Goal: Information Seeking & Learning: Learn about a topic

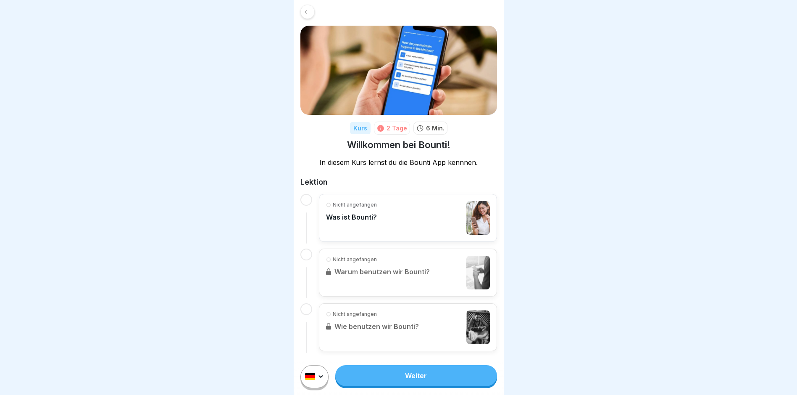
scroll to position [6, 0]
click at [381, 201] on div "Nicht angefangen Was ist Bounti?" at bounding box center [408, 218] width 164 height 34
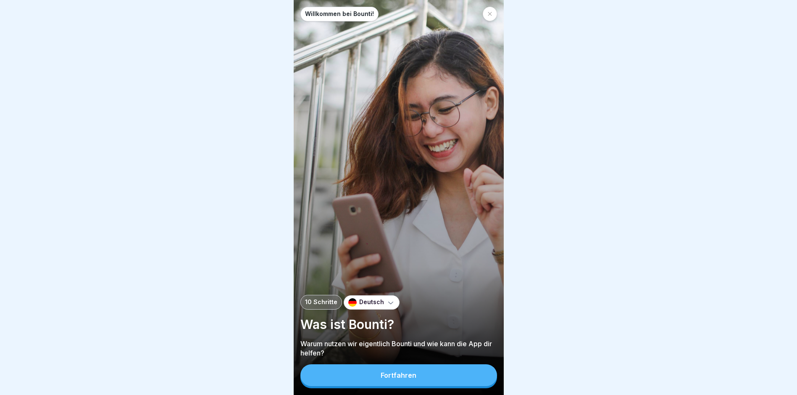
click at [402, 379] on div "Fortfahren" at bounding box center [399, 375] width 36 height 8
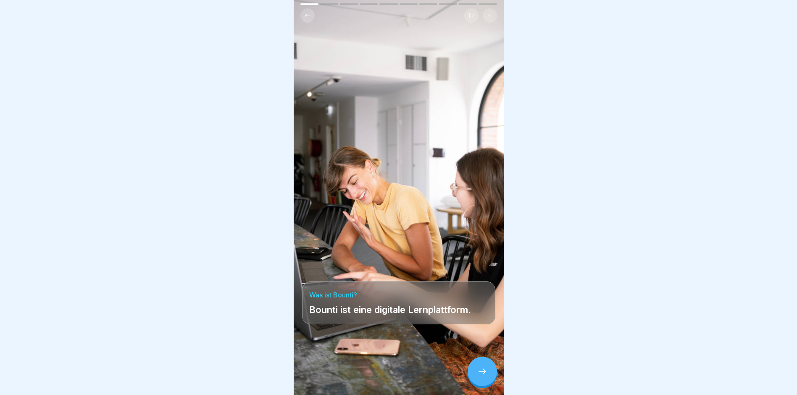
click at [473, 376] on div at bounding box center [482, 370] width 29 height 29
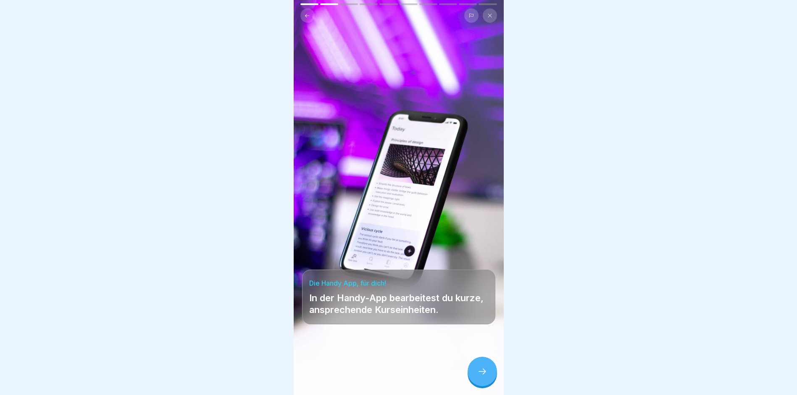
click at [479, 373] on div at bounding box center [482, 370] width 29 height 29
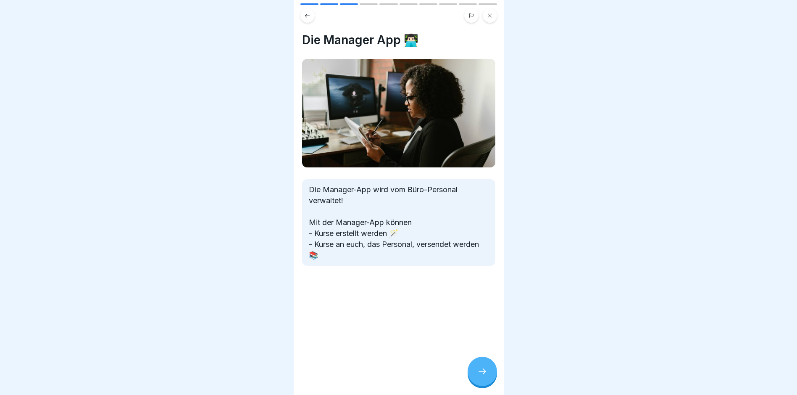
click at [480, 373] on div at bounding box center [482, 370] width 29 height 29
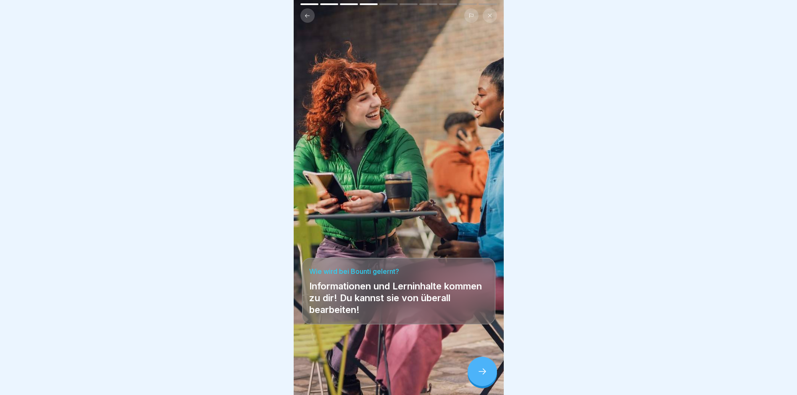
scroll to position [6, 0]
click at [478, 368] on icon at bounding box center [482, 371] width 10 height 10
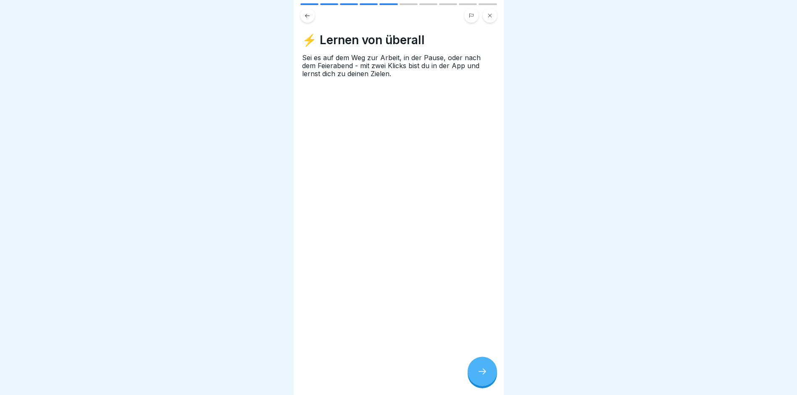
click at [478, 368] on icon at bounding box center [482, 371] width 10 height 10
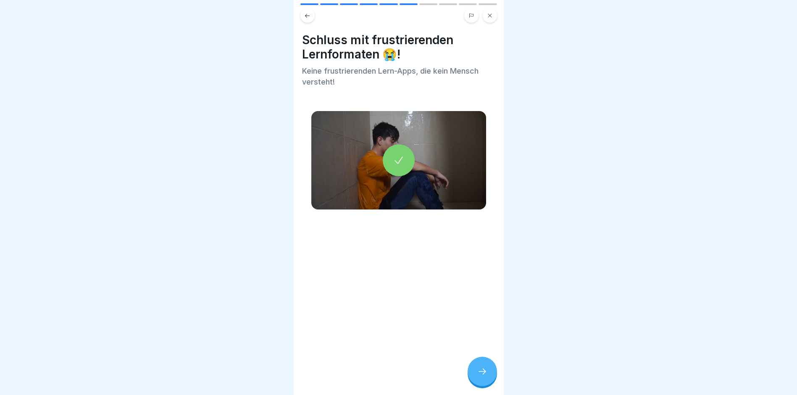
click at [478, 368] on icon at bounding box center [482, 371] width 10 height 10
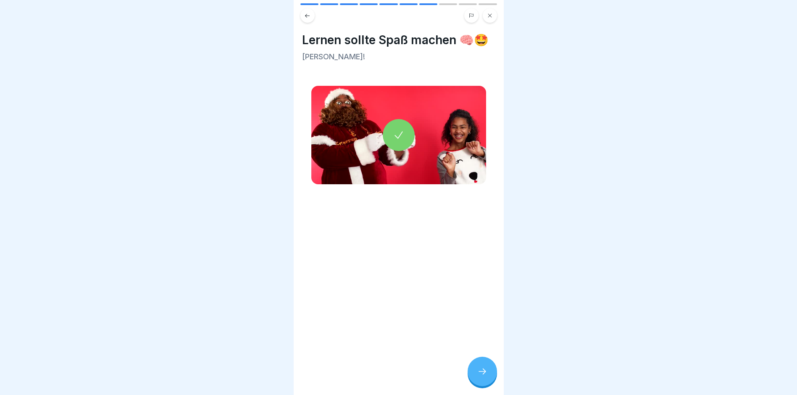
click at [478, 368] on icon at bounding box center [482, 371] width 10 height 10
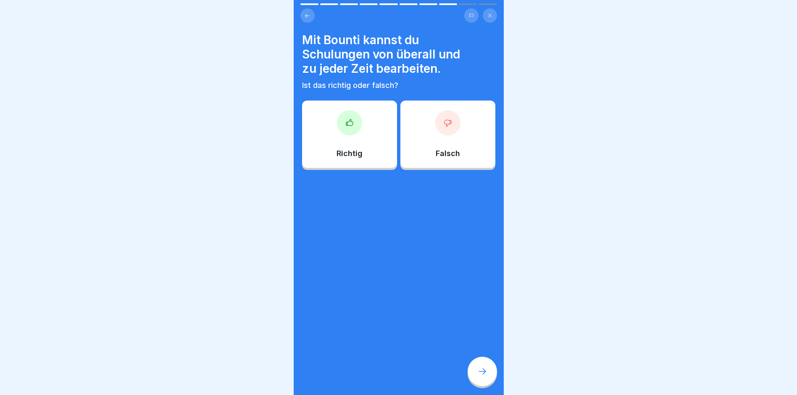
click at [351, 128] on div at bounding box center [349, 122] width 25 height 25
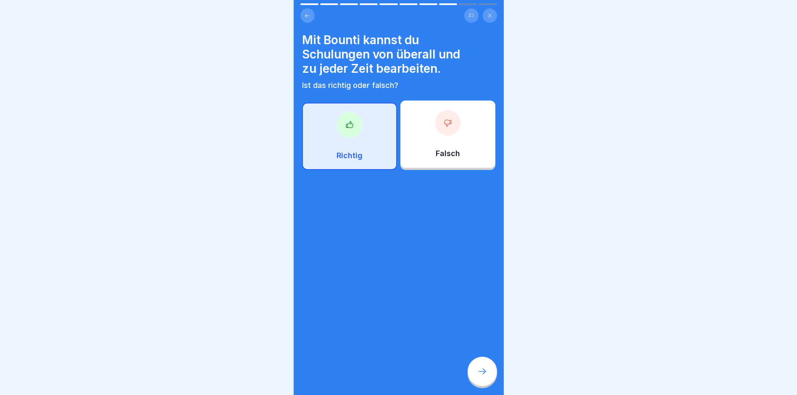
click at [481, 368] on icon at bounding box center [482, 371] width 10 height 10
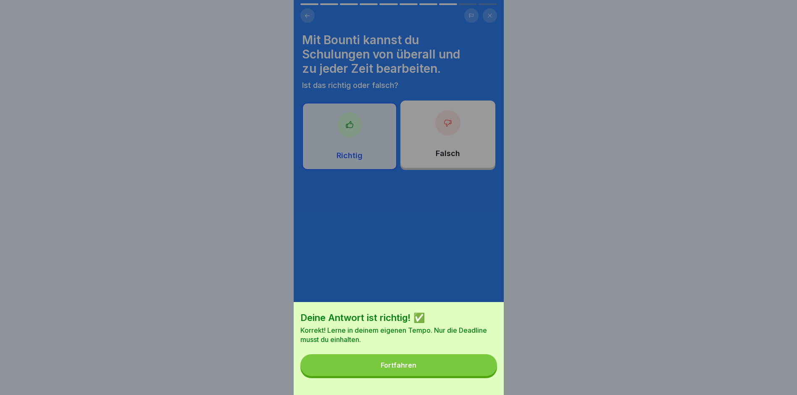
click at [400, 368] on div "Fortfahren" at bounding box center [399, 365] width 36 height 8
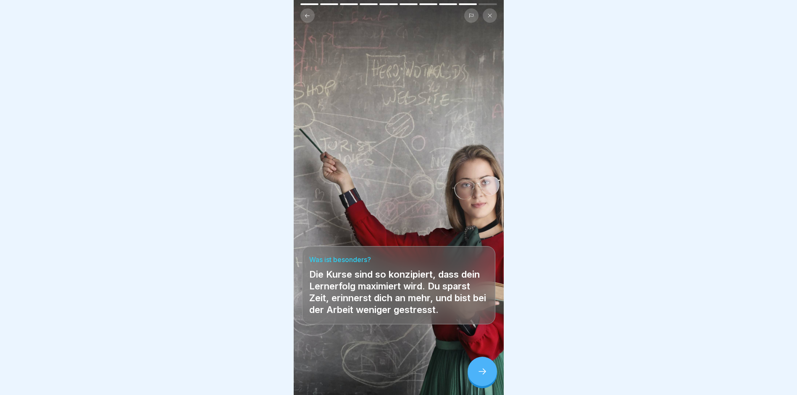
click at [479, 370] on icon at bounding box center [482, 371] width 10 height 10
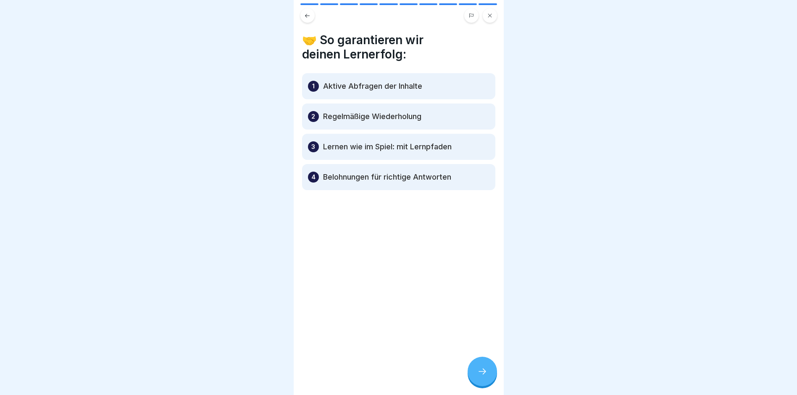
scroll to position [0, 0]
click at [476, 376] on div at bounding box center [482, 370] width 29 height 29
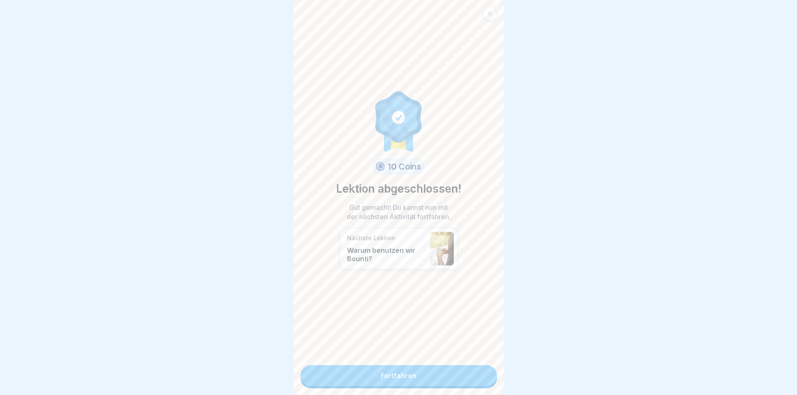
click at [412, 374] on link "Fortfahren" at bounding box center [398, 375] width 197 height 21
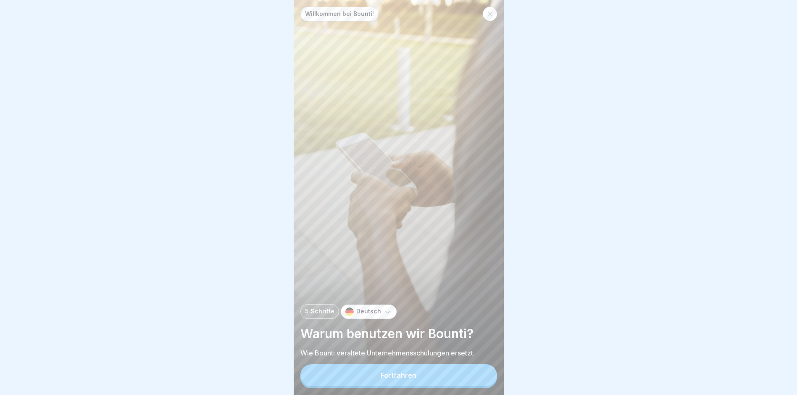
scroll to position [6, 0]
click at [416, 379] on button "Fortfahren" at bounding box center [398, 375] width 197 height 22
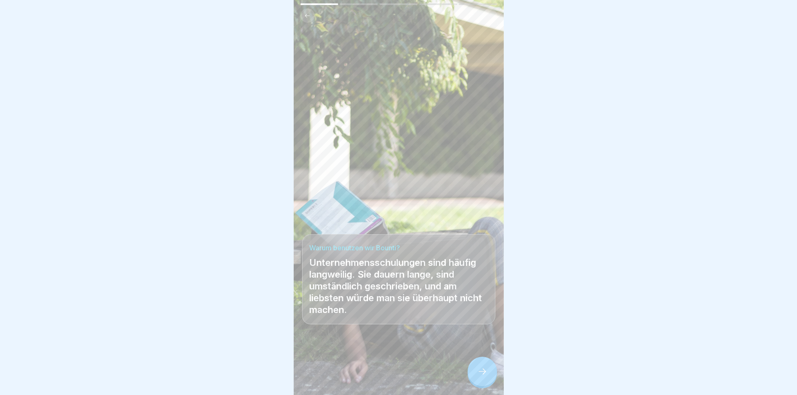
click at [480, 379] on div at bounding box center [482, 370] width 29 height 29
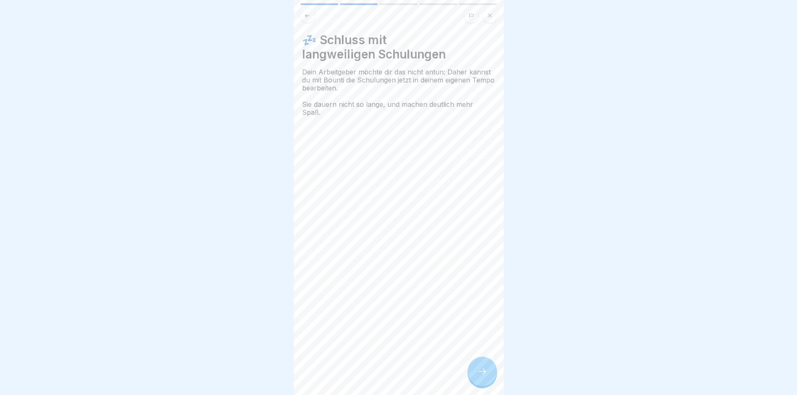
click at [480, 379] on div at bounding box center [482, 370] width 29 height 29
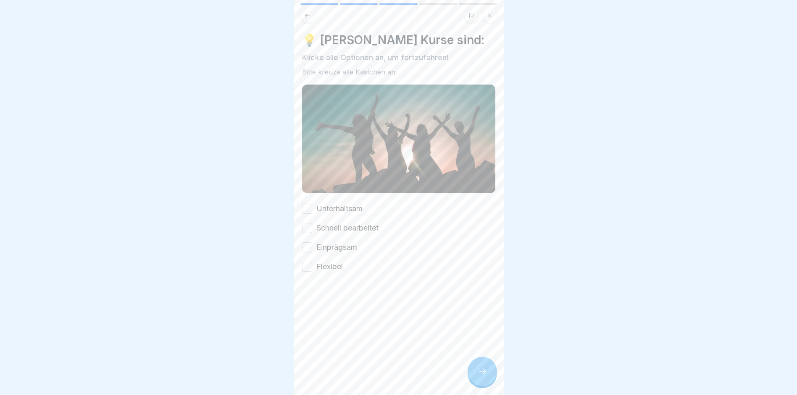
click at [305, 261] on button "Flexibel" at bounding box center [307, 266] width 10 height 10
click at [305, 242] on button "Einprägsam" at bounding box center [307, 247] width 10 height 10
click at [307, 223] on button "Schnell bearbeitet" at bounding box center [307, 228] width 10 height 10
click at [307, 203] on button "Unterhaltsam" at bounding box center [307, 208] width 10 height 10
click at [484, 366] on div at bounding box center [482, 370] width 29 height 29
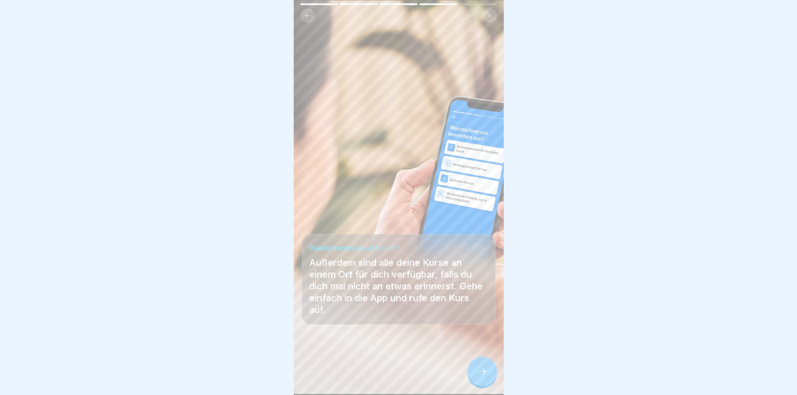
click at [487, 372] on icon at bounding box center [482, 371] width 10 height 10
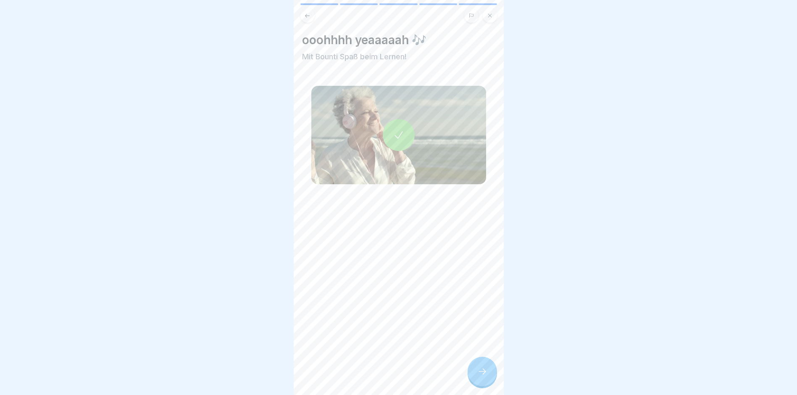
click at [394, 129] on icon at bounding box center [399, 135] width 12 height 12
click at [479, 374] on icon at bounding box center [482, 371] width 10 height 10
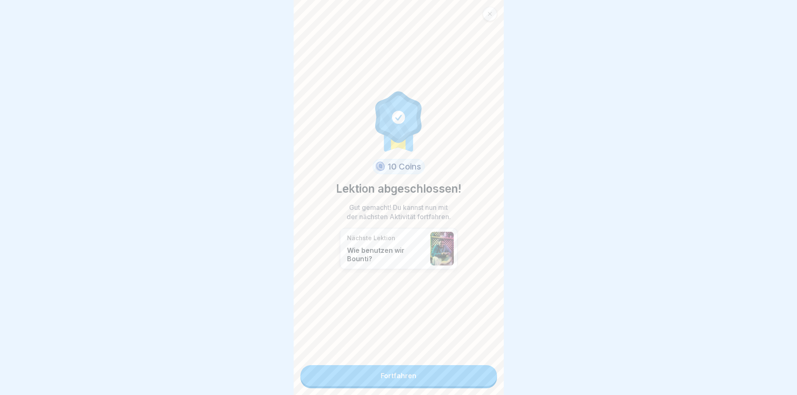
click at [421, 368] on link "Fortfahren" at bounding box center [398, 375] width 197 height 21
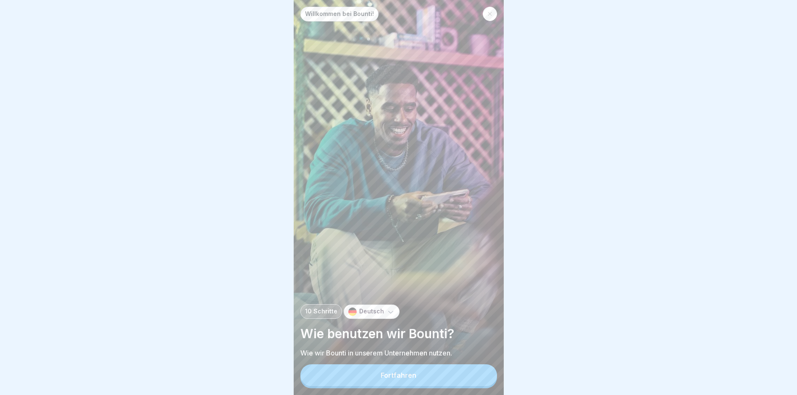
click at [428, 385] on button "Fortfahren" at bounding box center [398, 375] width 197 height 22
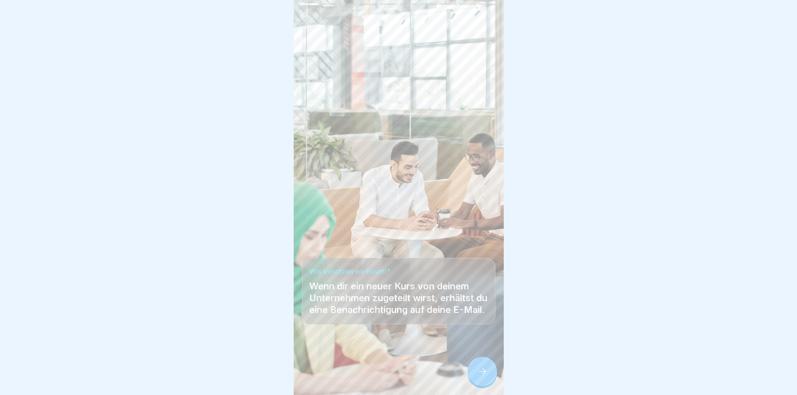
click at [480, 376] on icon at bounding box center [482, 371] width 10 height 10
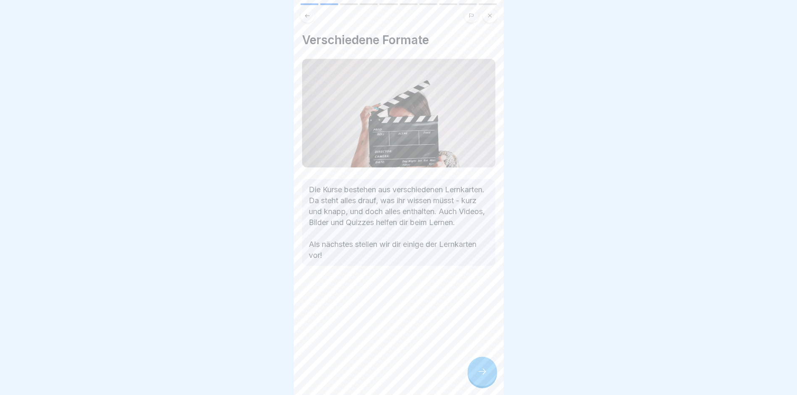
click at [480, 376] on icon at bounding box center [482, 371] width 10 height 10
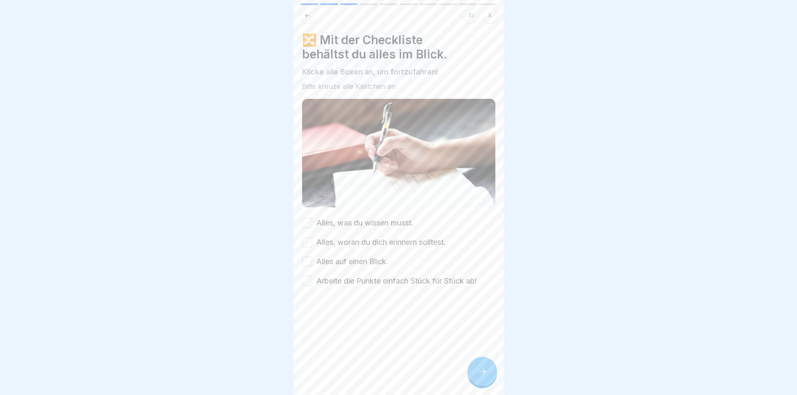
click at [310, 219] on button "Alles, was du wissen musst." at bounding box center [307, 223] width 10 height 10
click at [307, 237] on button "Alles, woran du dich erinnern solltest." at bounding box center [307, 242] width 10 height 10
click at [309, 258] on button "Alles auf einen Blick." at bounding box center [307, 261] width 10 height 10
click at [310, 279] on button "Arbeite die Punkte einfach Stück für Stück ab!" at bounding box center [307, 281] width 10 height 10
click at [474, 370] on div at bounding box center [482, 370] width 29 height 29
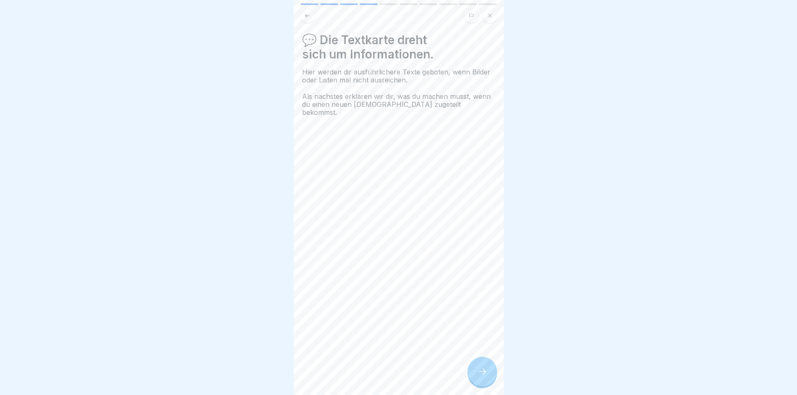
click at [484, 369] on div at bounding box center [482, 370] width 29 height 29
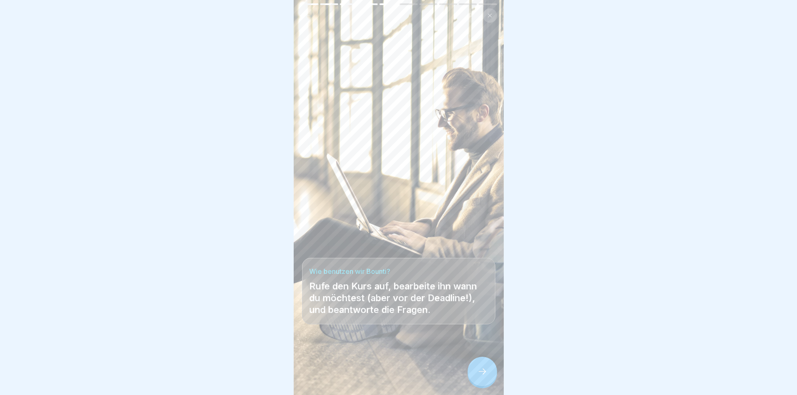
click at [480, 372] on div at bounding box center [482, 370] width 29 height 29
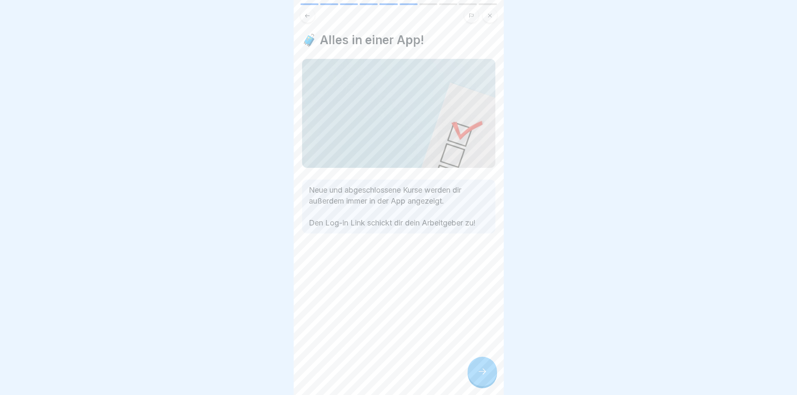
click at [480, 372] on div at bounding box center [482, 370] width 29 height 29
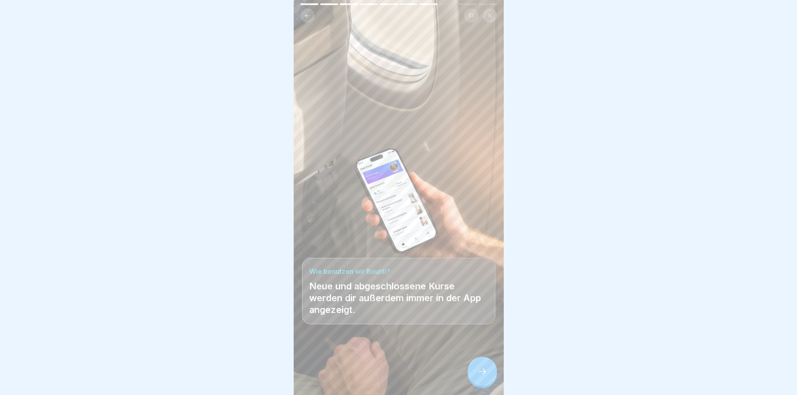
click at [480, 372] on div at bounding box center [482, 370] width 29 height 29
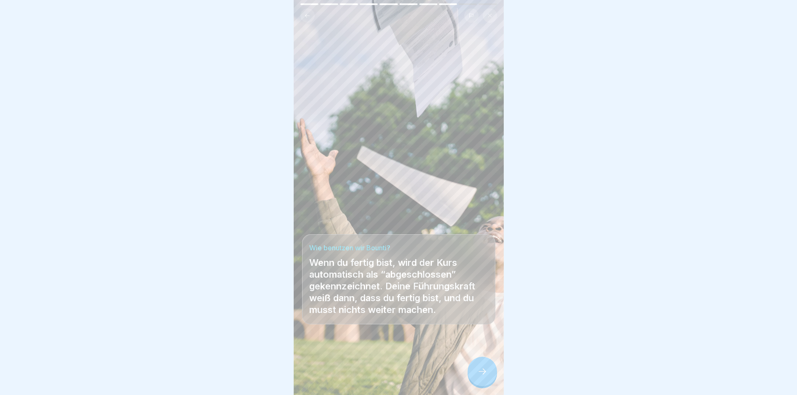
click at [480, 372] on div at bounding box center [482, 370] width 29 height 29
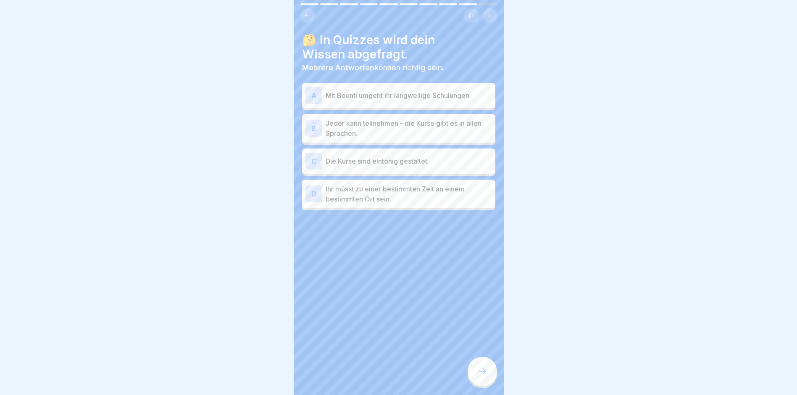
click at [361, 101] on div "A Mit Bounti umgeht ihr langweilige Schulungen." at bounding box center [398, 95] width 187 height 17
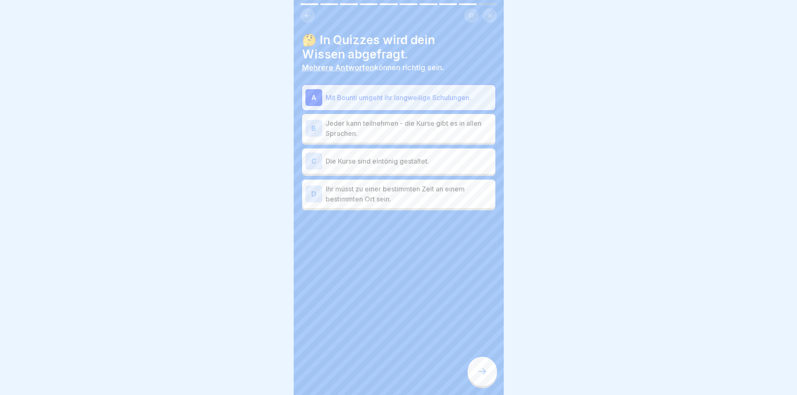
click at [373, 132] on p "Jeder kann teilnehmen - die Kurse gibt es in allen Sprachen." at bounding box center [409, 128] width 166 height 20
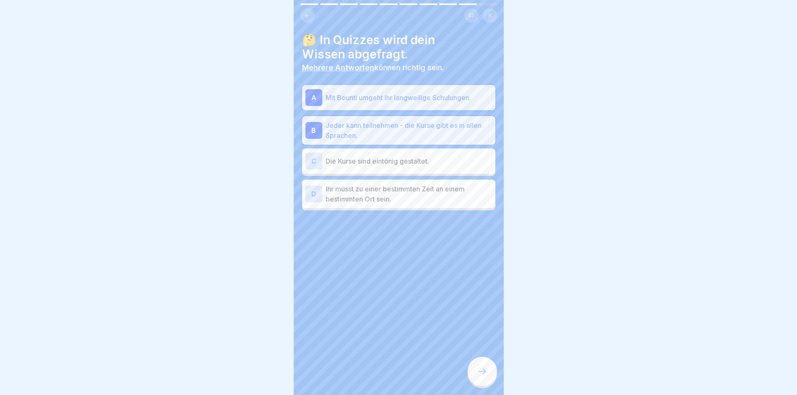
click at [352, 193] on p "Ihr müsst zu einer bestimmten Zeit an einem bestimmten Ort sein." at bounding box center [409, 194] width 166 height 20
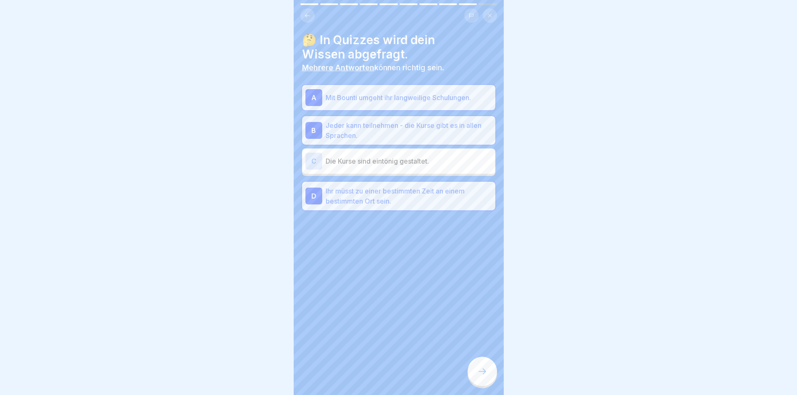
click at [356, 200] on p "Ihr müsst zu einer bestimmten Zeit an einem bestimmten Ort sein." at bounding box center [409, 196] width 166 height 20
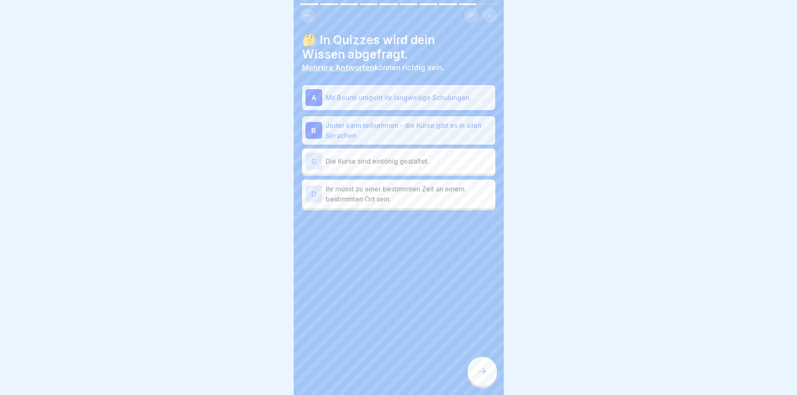
click at [484, 376] on icon at bounding box center [482, 371] width 10 height 10
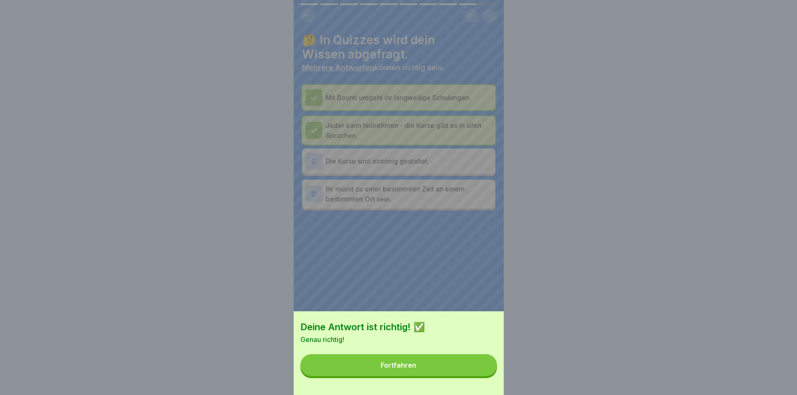
click at [359, 376] on button "Fortfahren" at bounding box center [398, 365] width 197 height 22
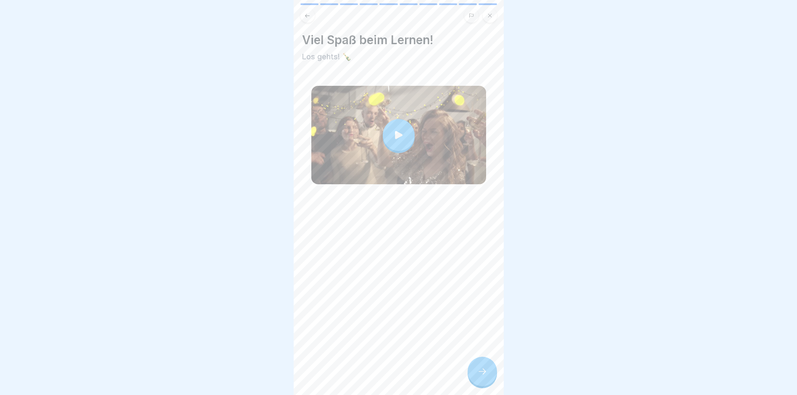
click at [392, 150] on div at bounding box center [398, 135] width 175 height 98
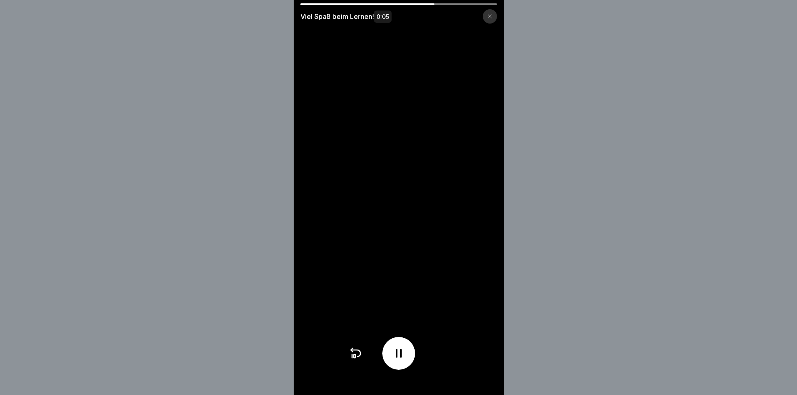
click at [492, 15] on icon at bounding box center [489, 16] width 5 height 5
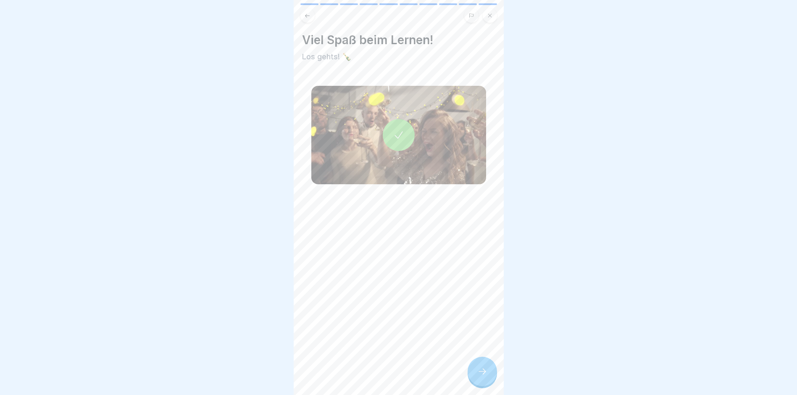
click at [476, 380] on div at bounding box center [482, 370] width 29 height 29
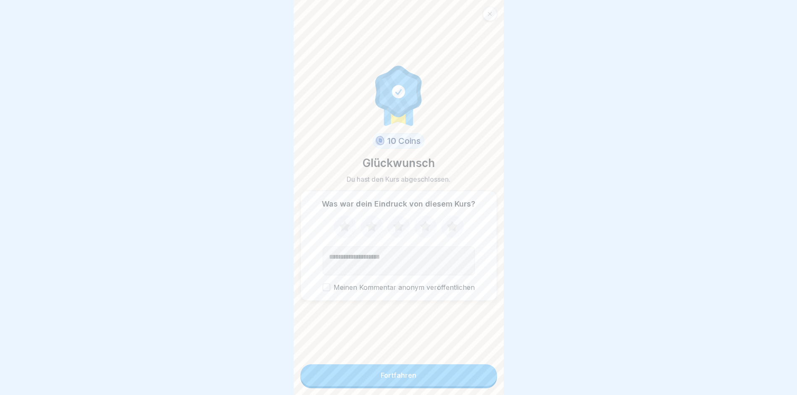
click at [396, 379] on div "Fortfahren" at bounding box center [399, 375] width 36 height 8
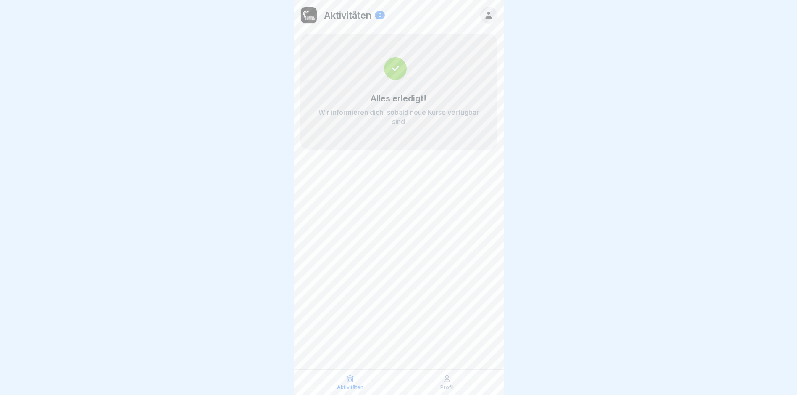
click at [445, 382] on icon at bounding box center [447, 378] width 8 height 8
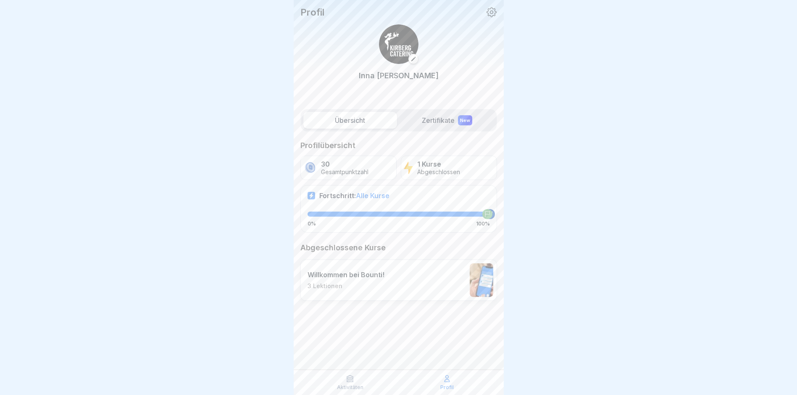
click at [495, 13] on icon at bounding box center [491, 12] width 11 height 11
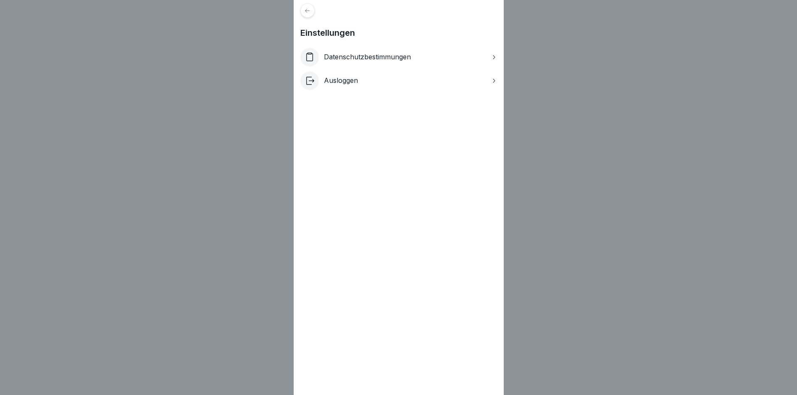
click at [556, 108] on div "Einstellungen Datenschutzbestimmungen Ausloggen" at bounding box center [398, 197] width 797 height 395
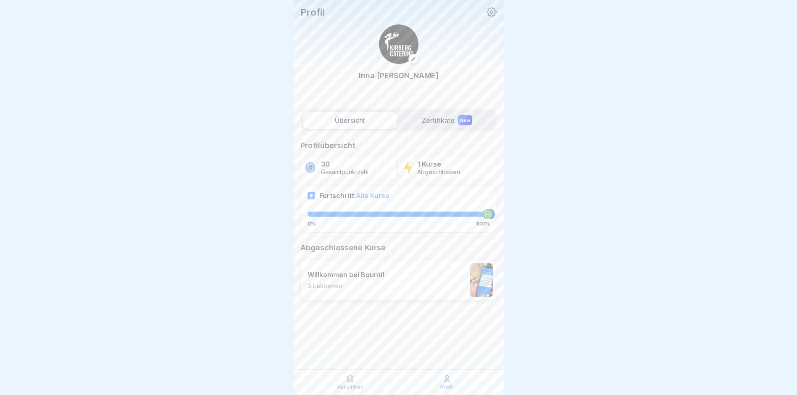
scroll to position [6, 0]
click at [441, 113] on label "Zertifikate New" at bounding box center [447, 120] width 94 height 17
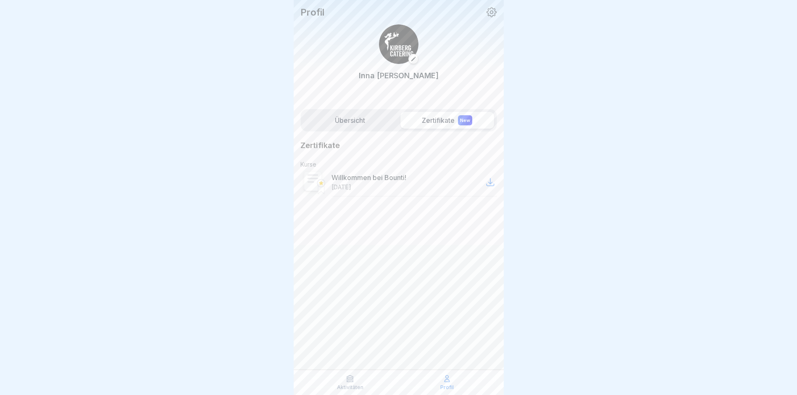
click at [337, 121] on label "Übersicht" at bounding box center [350, 120] width 94 height 17
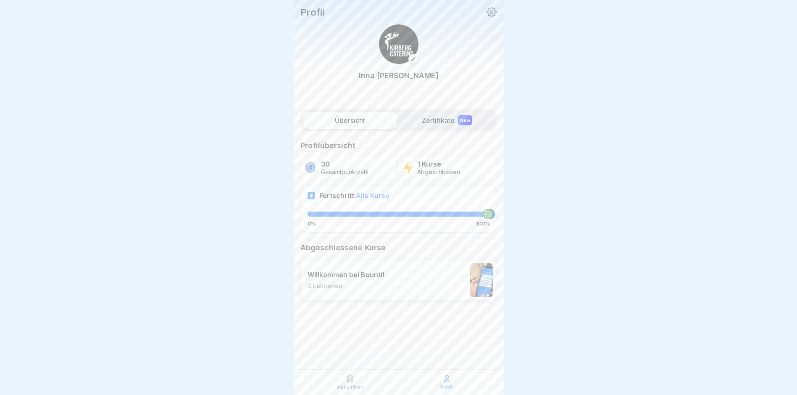
click at [433, 119] on label "Zertifikate New" at bounding box center [447, 120] width 94 height 17
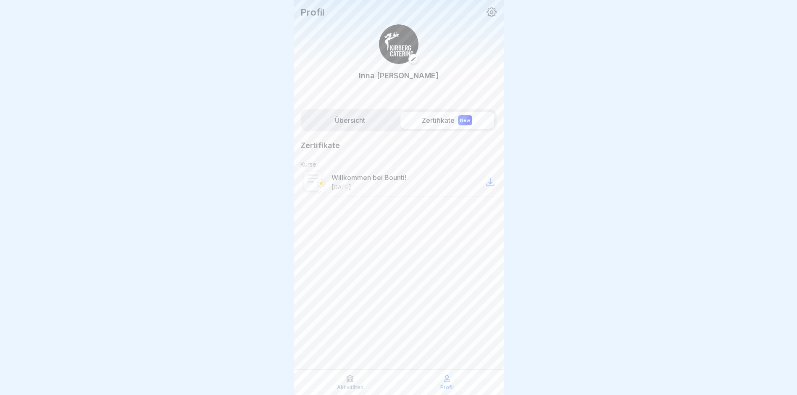
click at [376, 185] on div "Willkommen bei Bounti! 25.08.2025" at bounding box center [368, 182] width 75 height 18
click at [491, 185] on icon at bounding box center [490, 182] width 10 height 10
click at [375, 116] on label "Übersicht" at bounding box center [350, 120] width 94 height 17
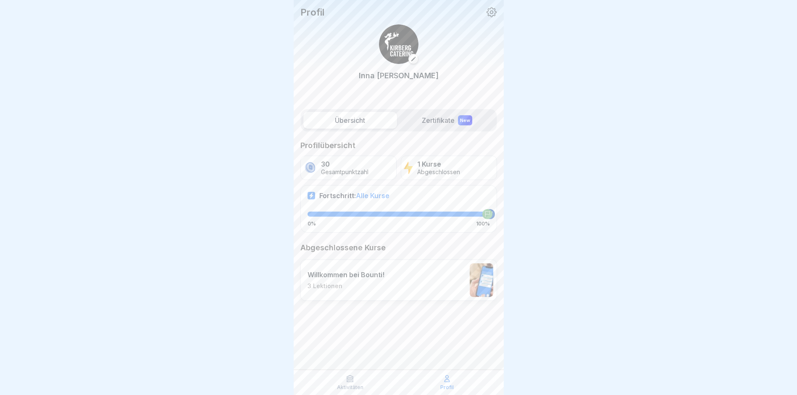
scroll to position [6, 0]
click at [447, 383] on div "Profil" at bounding box center [447, 382] width 93 height 16
click at [489, 13] on icon at bounding box center [491, 12] width 11 height 11
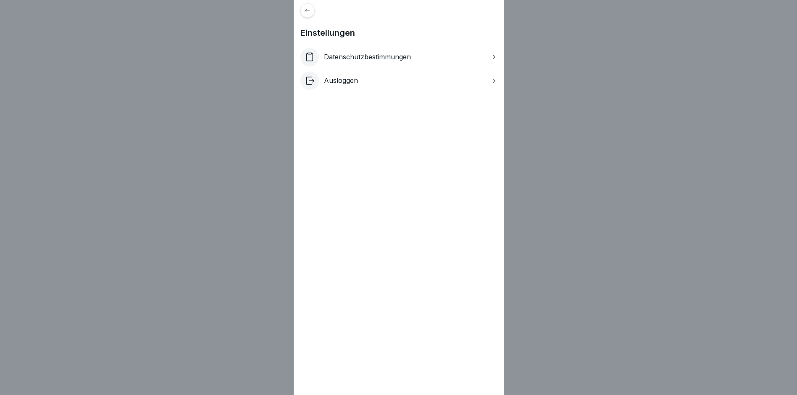
click at [305, 9] on div at bounding box center [307, 10] width 14 height 14
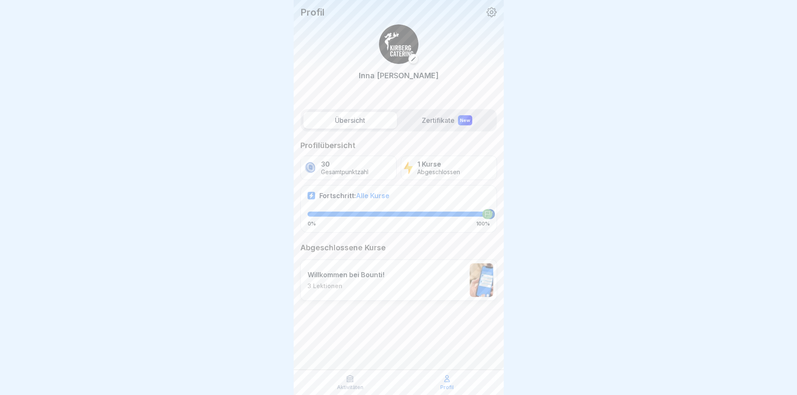
click at [347, 387] on p "Aktivitäten" at bounding box center [350, 387] width 26 height 6
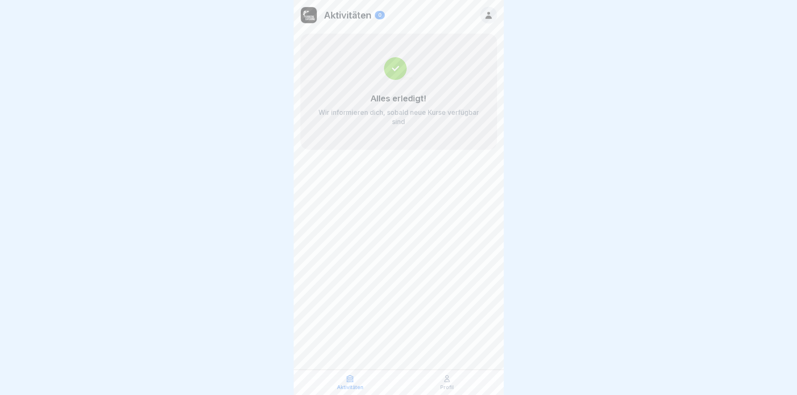
click at [445, 385] on p "Profil" at bounding box center [446, 387] width 13 height 6
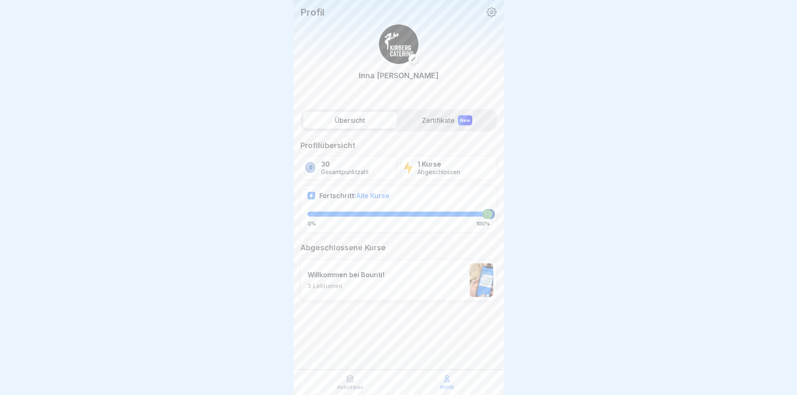
click at [337, 277] on p "Willkommen bei Bounti!" at bounding box center [346, 274] width 77 height 8
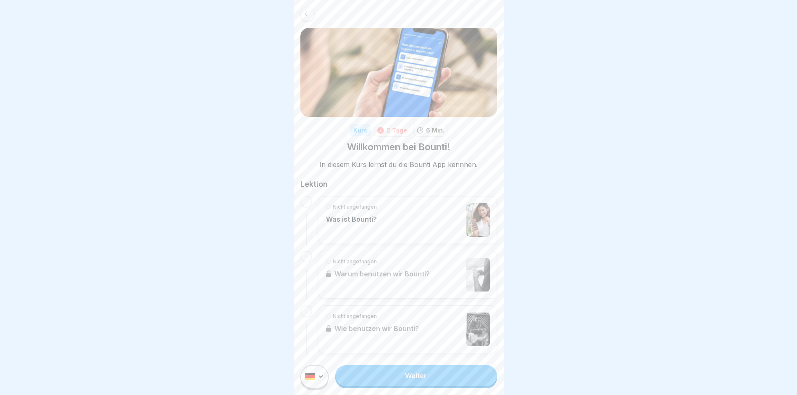
click at [398, 274] on div "Nicht angefangen Warum benutzen wir Bounti?" at bounding box center [408, 274] width 178 height 48
click at [331, 262] on div "Nicht angefangen Warum benutzen wir Bounti?" at bounding box center [408, 274] width 178 height 48
click at [391, 379] on link "Weiter" at bounding box center [415, 375] width 161 height 21
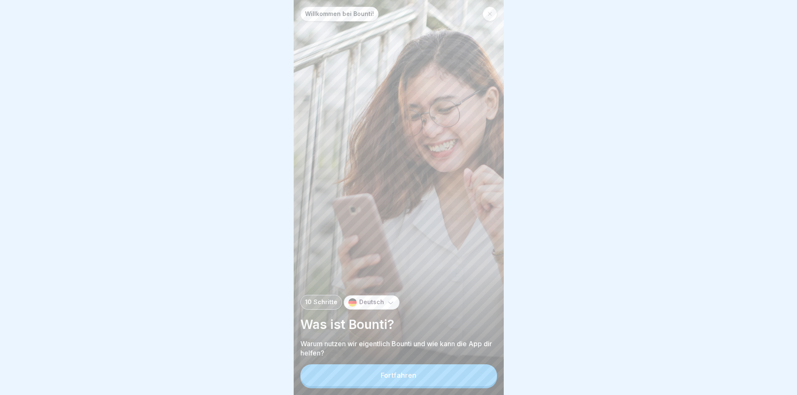
click at [402, 379] on div "Fortfahren" at bounding box center [399, 375] width 36 height 8
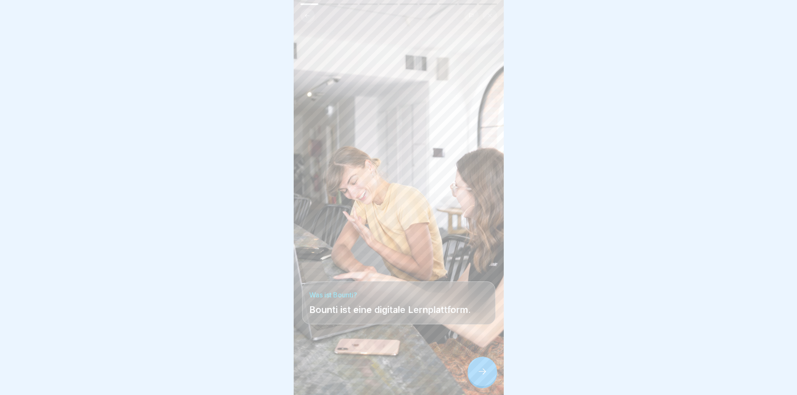
click at [481, 376] on icon at bounding box center [482, 371] width 10 height 10
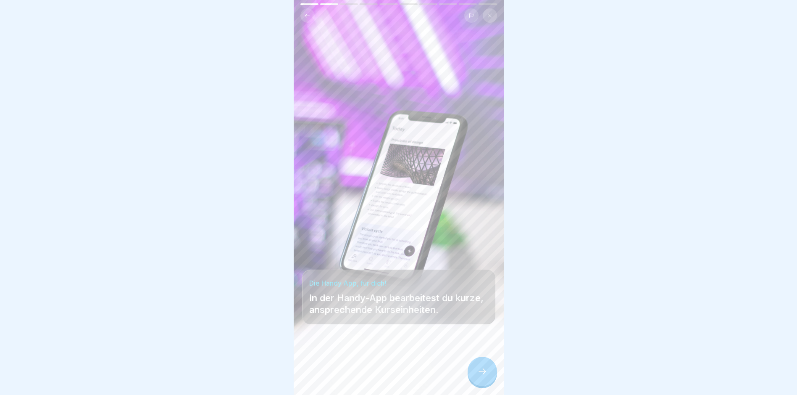
click at [481, 376] on icon at bounding box center [482, 371] width 10 height 10
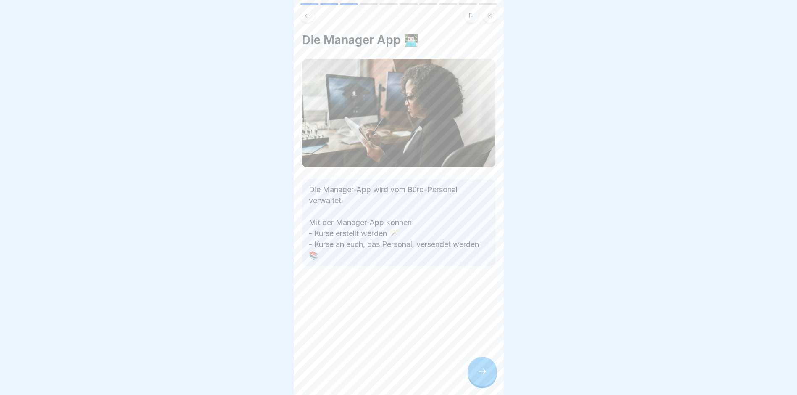
click at [481, 376] on icon at bounding box center [482, 371] width 10 height 10
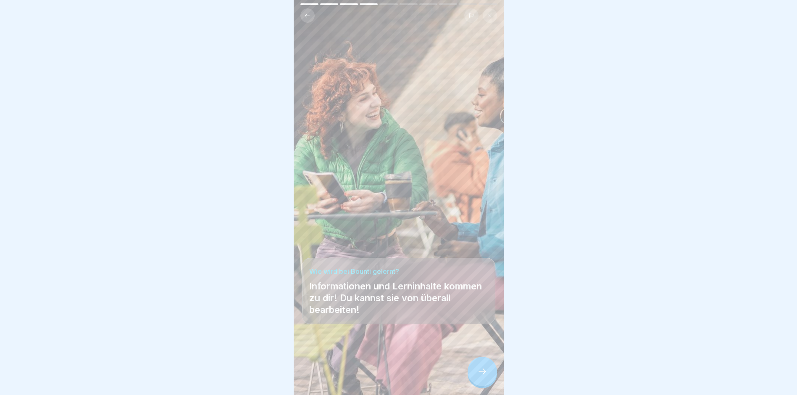
click at [481, 376] on icon at bounding box center [482, 371] width 10 height 10
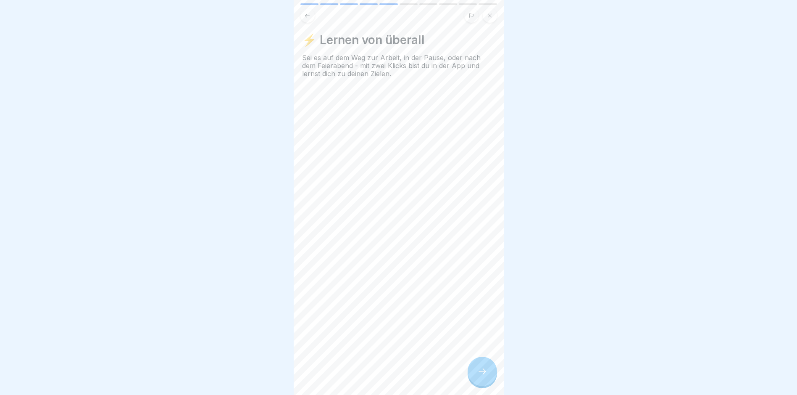
click at [308, 15] on icon at bounding box center [307, 16] width 6 height 6
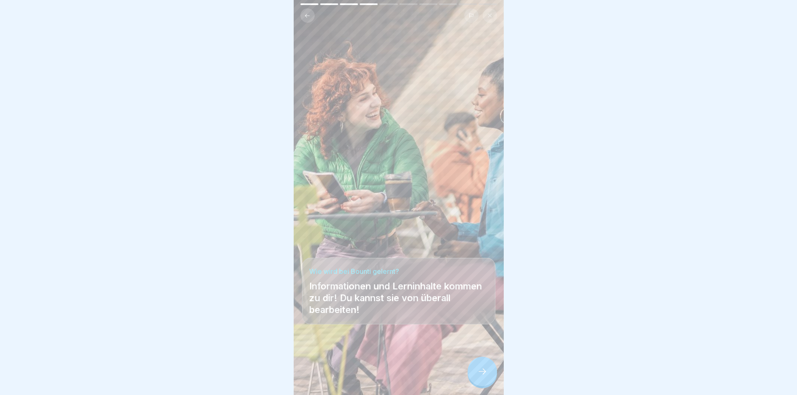
click at [487, 12] on button at bounding box center [490, 15] width 14 height 14
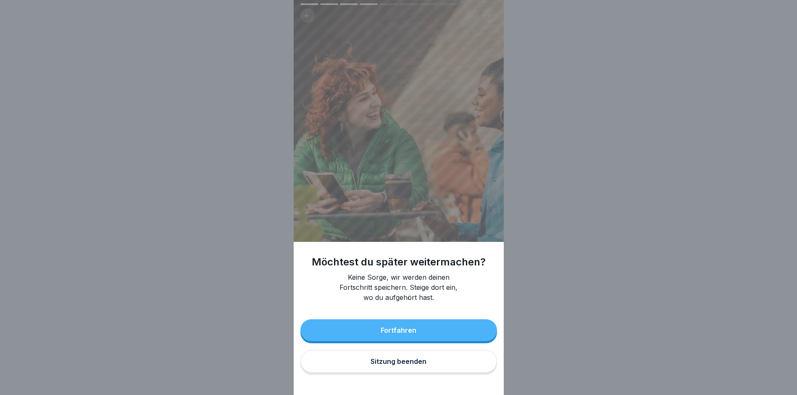
click at [388, 365] on div "Sitzung beenden" at bounding box center [399, 361] width 56 height 8
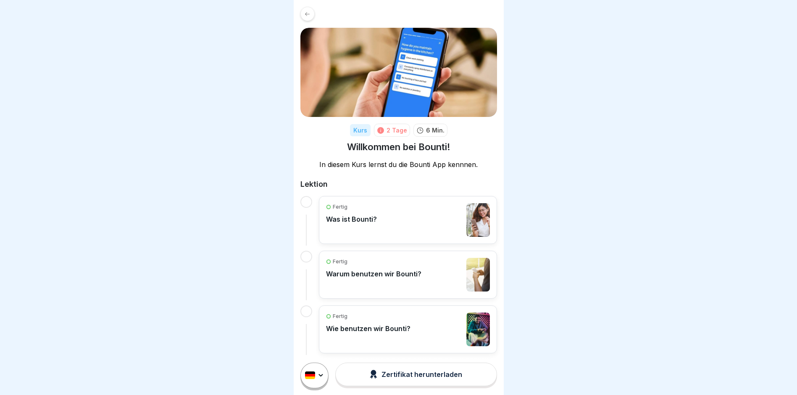
click at [377, 129] on icon at bounding box center [380, 130] width 7 height 7
click at [307, 8] on div at bounding box center [307, 14] width 14 height 14
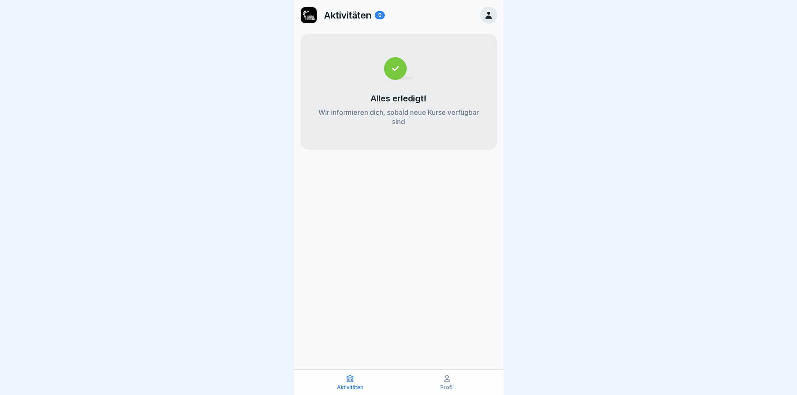
click at [447, 379] on icon at bounding box center [447, 378] width 8 height 8
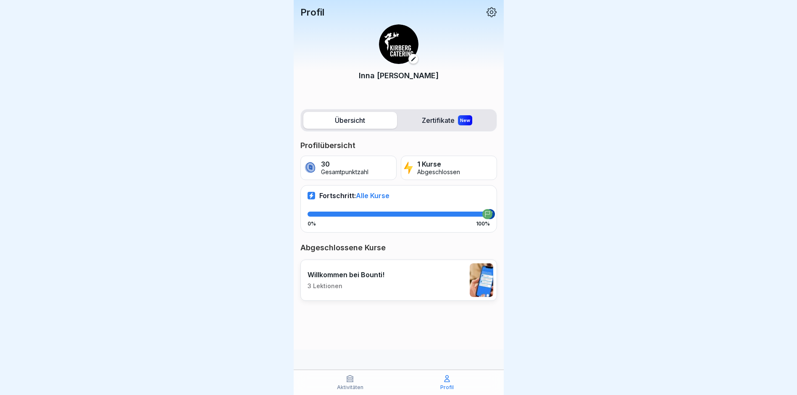
click at [382, 281] on div "Willkommen bei Bounti! 3 Lektionen" at bounding box center [346, 279] width 77 height 19
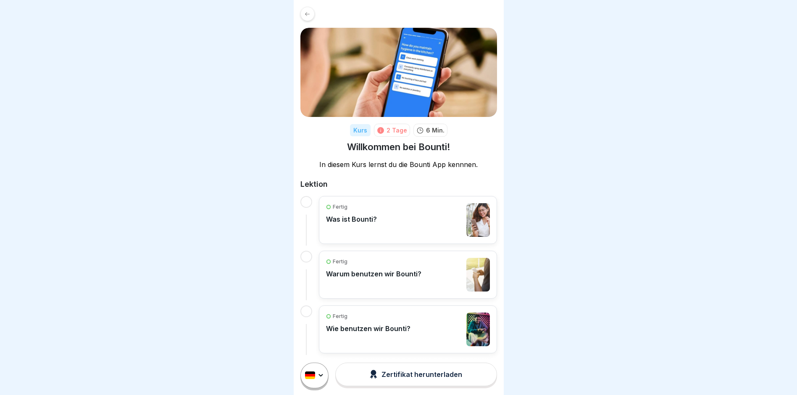
click at [310, 12] on icon at bounding box center [307, 14] width 6 height 6
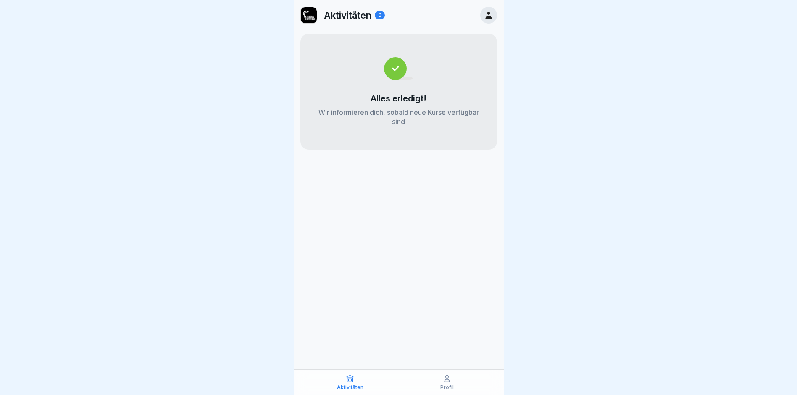
click at [489, 16] on icon at bounding box center [488, 15] width 6 height 7
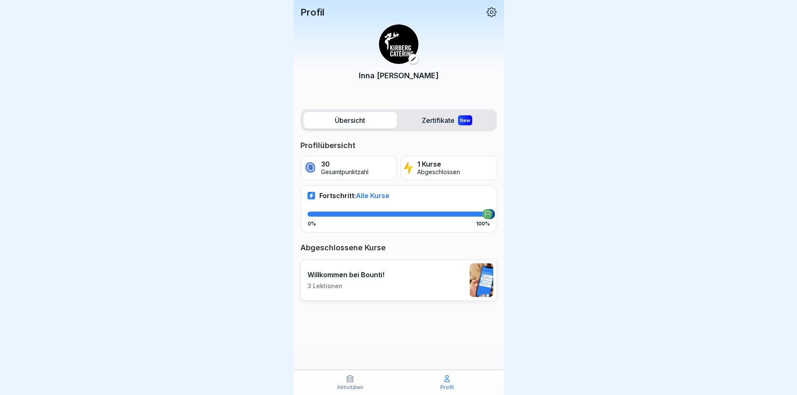
click at [491, 8] on icon at bounding box center [491, 12] width 11 height 11
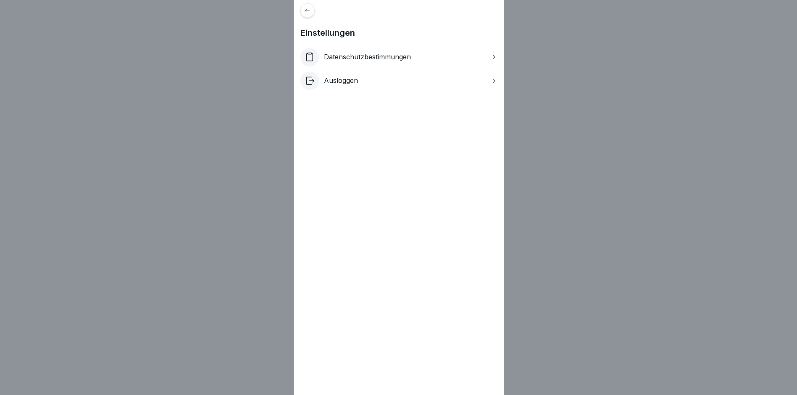
click at [366, 83] on div "Ausloggen" at bounding box center [398, 80] width 197 height 18
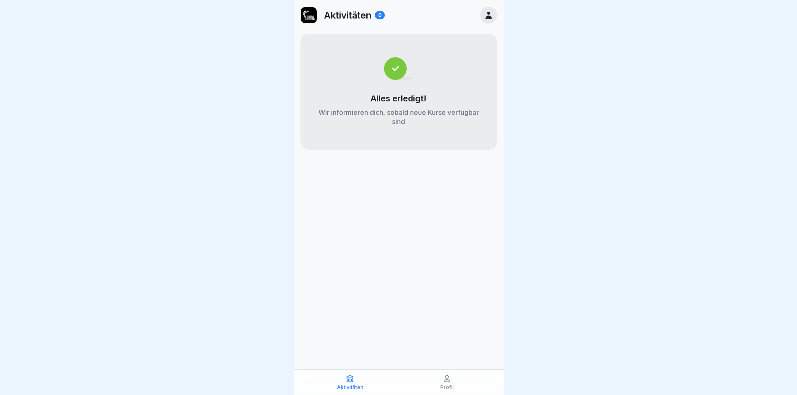
click at [447, 387] on p "Profil" at bounding box center [446, 387] width 13 height 6
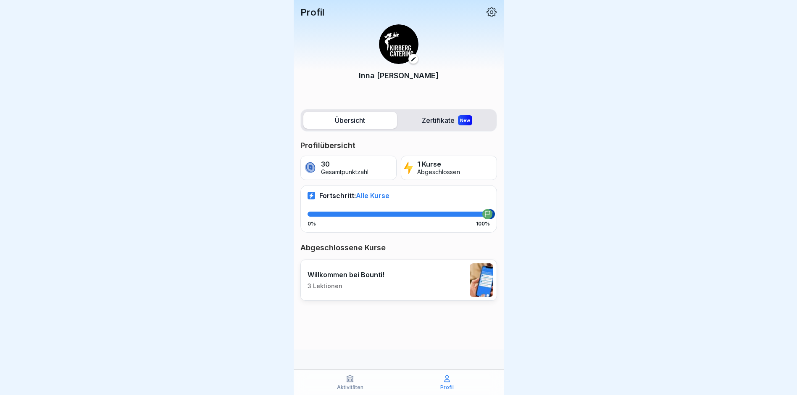
click at [491, 12] on icon at bounding box center [491, 12] width 11 height 11
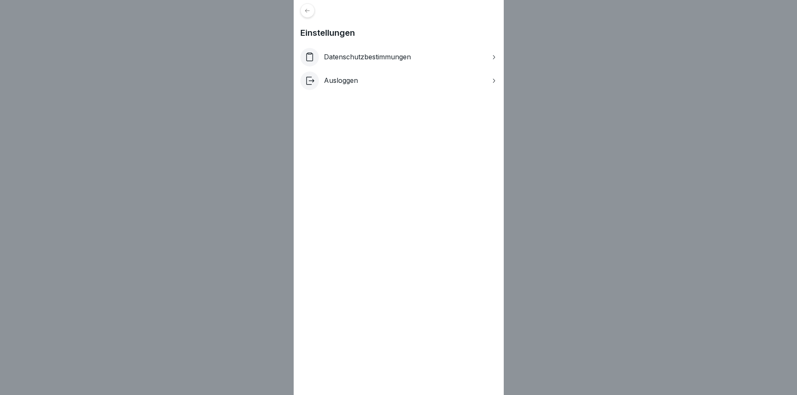
click at [345, 82] on p "Ausloggen" at bounding box center [341, 80] width 34 height 8
